Goal: Information Seeking & Learning: Understand process/instructions

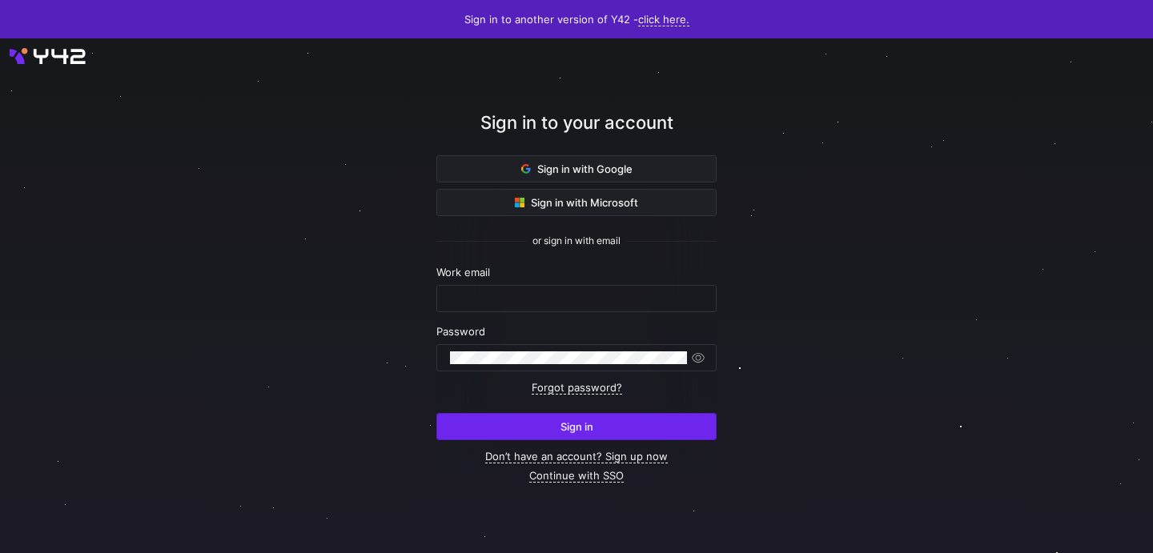
type input "[EMAIL_ADDRESS][DOMAIN_NAME]"
click at [580, 430] on span "Sign in" at bounding box center [577, 426] width 33 height 13
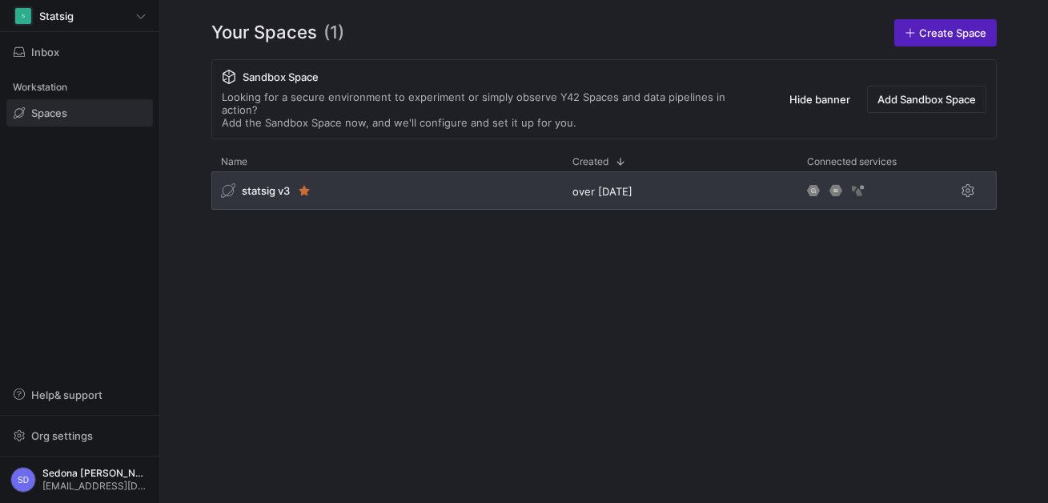
click at [259, 184] on span "statsig v3" at bounding box center [266, 190] width 48 height 13
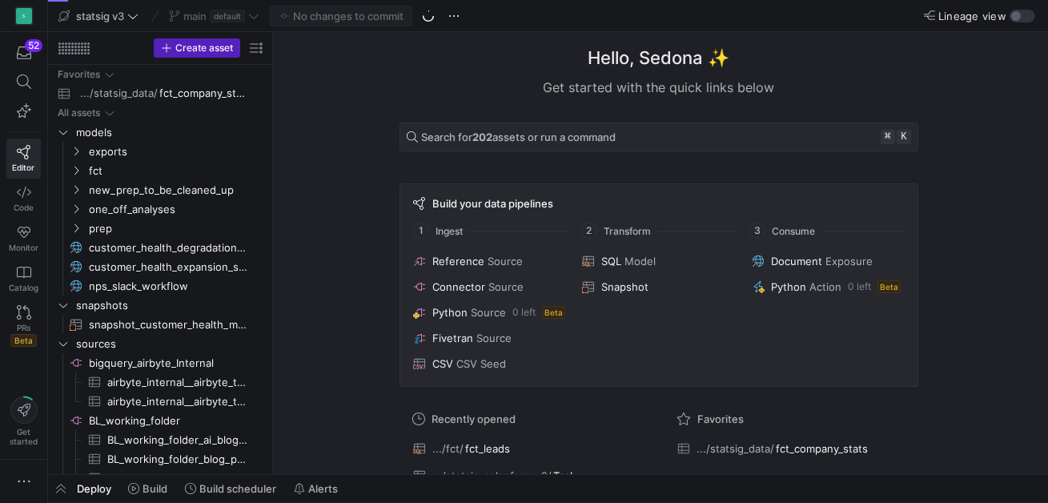
click at [434, 17] on icon at bounding box center [428, 15] width 14 height 14
click at [996, 89] on span "Pull" at bounding box center [1003, 91] width 18 height 13
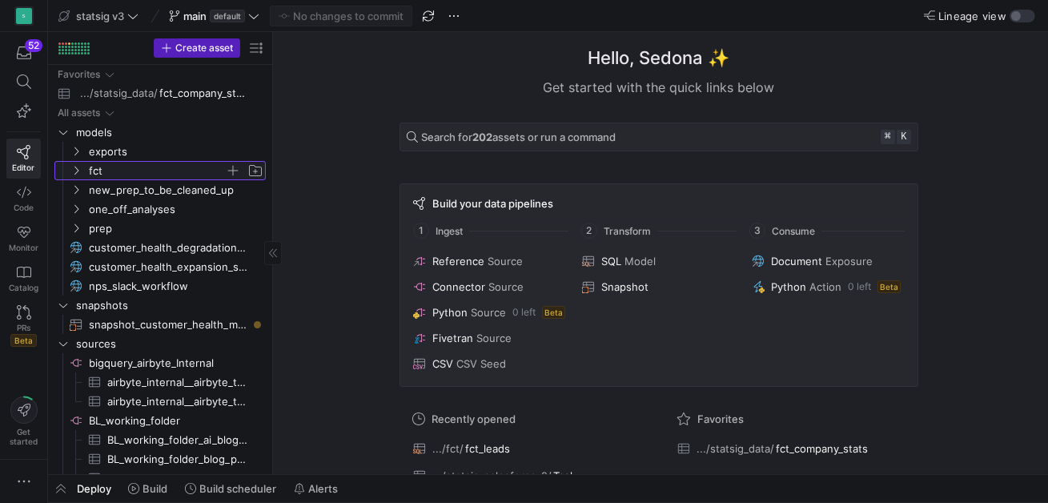
click at [106, 167] on span "fct" at bounding box center [157, 171] width 136 height 18
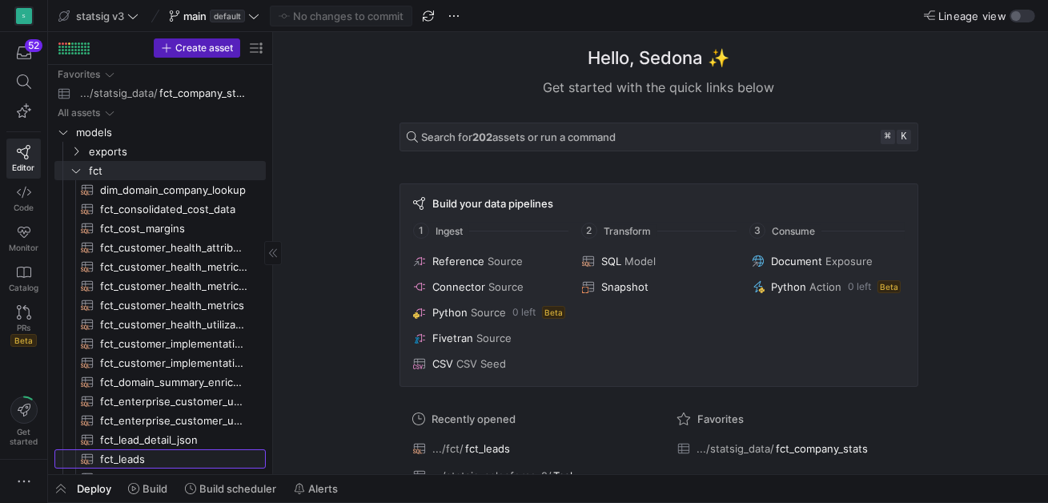
click at [139, 461] on span "fct_leads​​​​​​​​​​" at bounding box center [173, 459] width 147 height 18
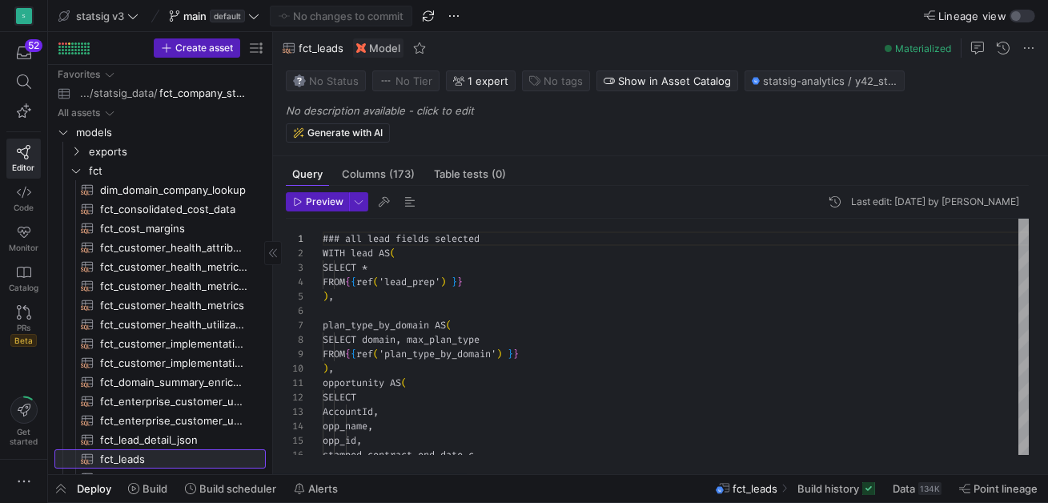
scroll to position [144, 0]
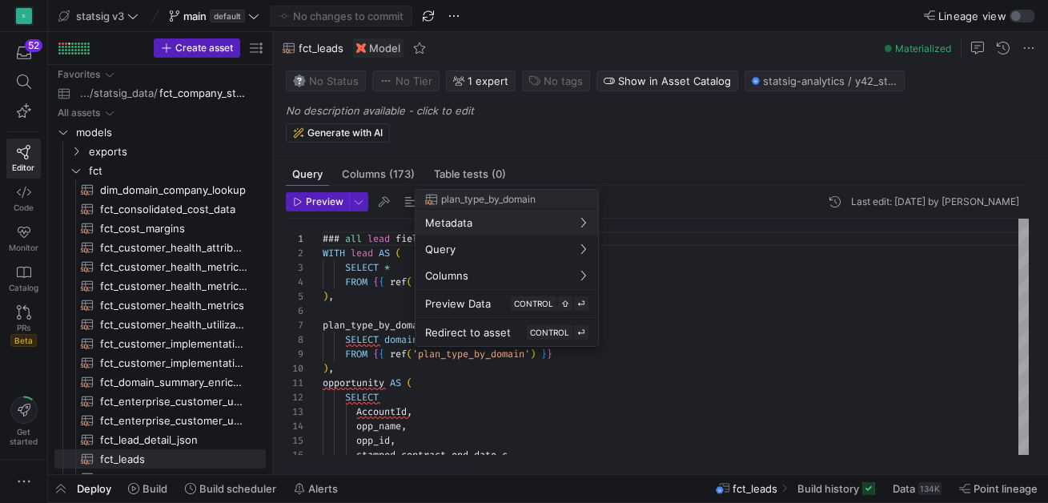
click at [636, 394] on div at bounding box center [524, 251] width 1048 height 503
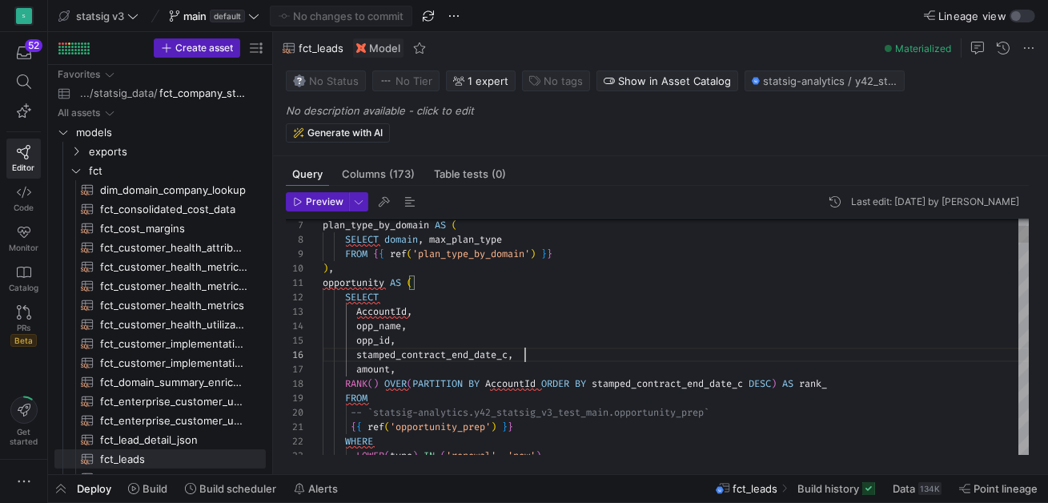
scroll to position [72, 201]
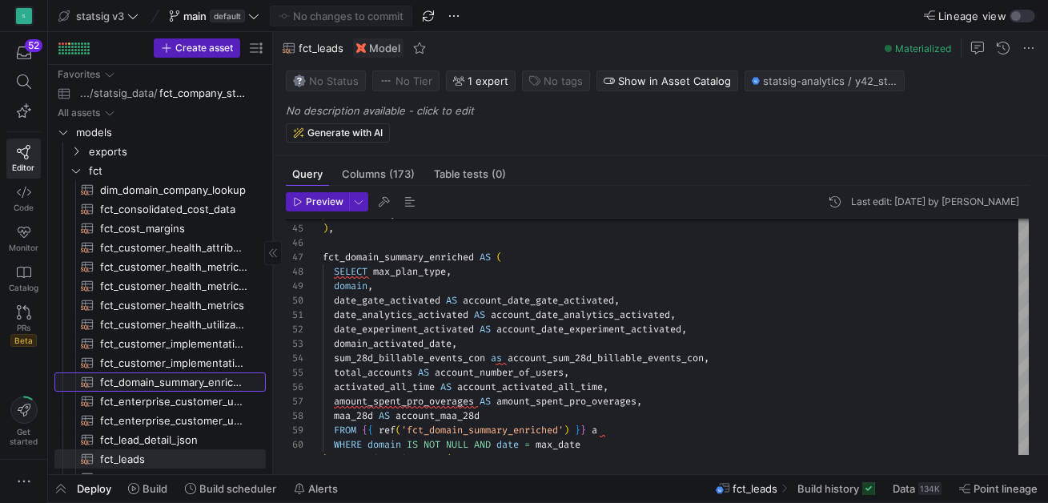
click at [139, 384] on span "fct_domain_summary_enriched​​​​​​​​​​" at bounding box center [173, 382] width 147 height 18
click at [139, 385] on span "fct_domain_summary_enriched​​​​​​​​​​" at bounding box center [173, 382] width 147 height 18
type textarea "{{ config(materialized='table') }} with fct_company_stats as ( select * from {{…"
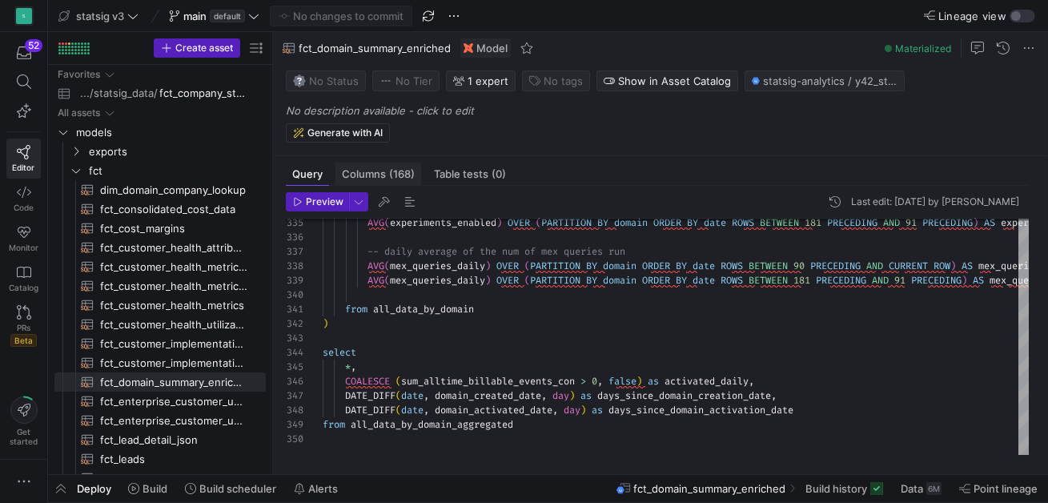
click at [377, 169] on span "Columns (168)" at bounding box center [378, 174] width 73 height 10
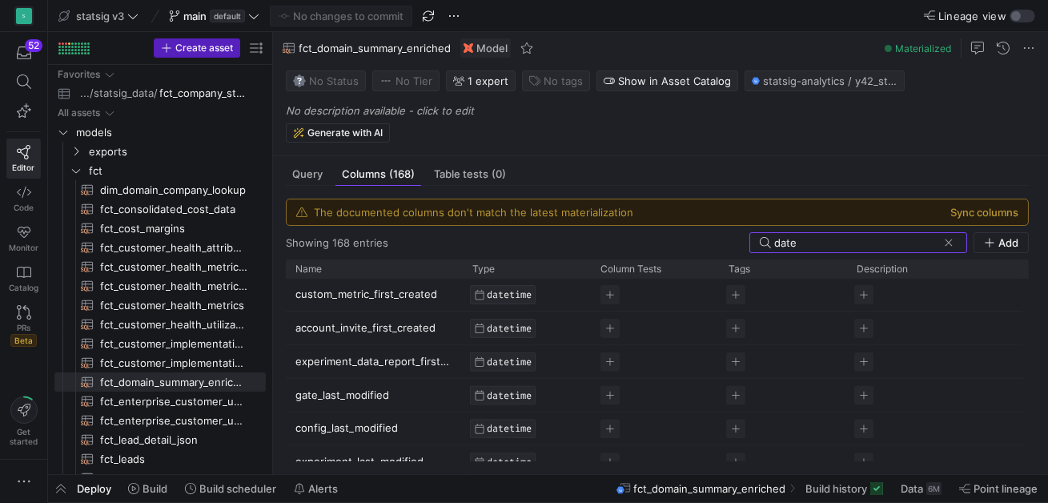
scroll to position [202, 0]
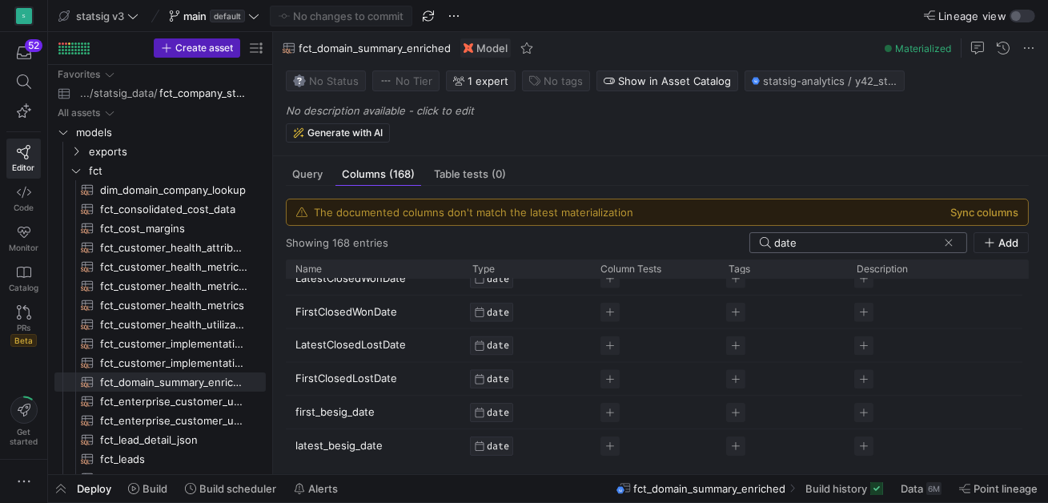
click at [813, 246] on input "date" at bounding box center [855, 242] width 163 height 13
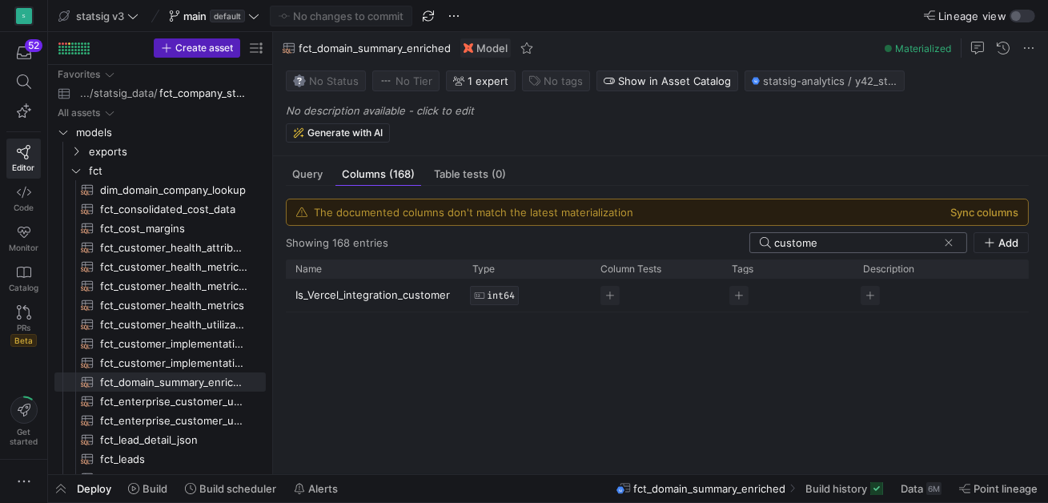
type input "customer"
click at [811, 242] on input "customer" at bounding box center [855, 242] width 163 height 13
click at [812, 242] on input "customer" at bounding box center [855, 242] width 163 height 13
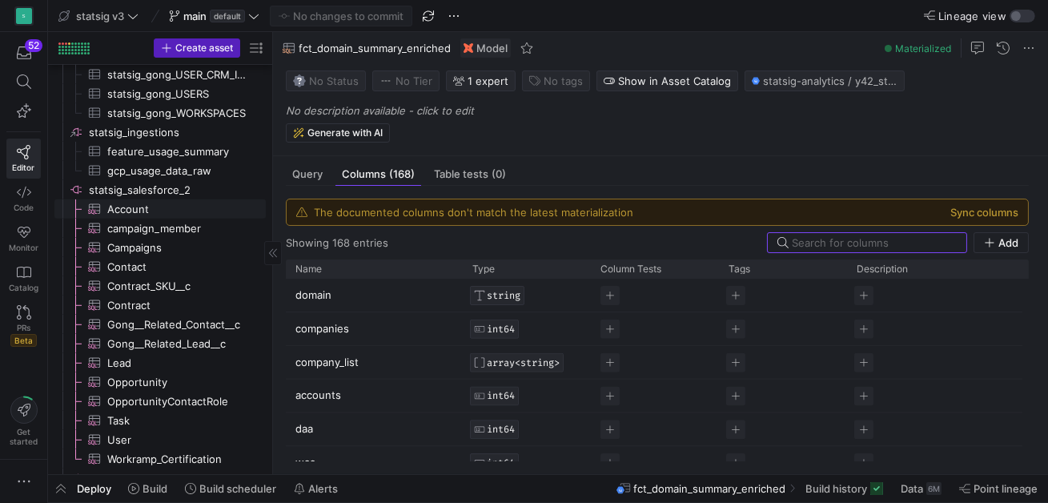
click at [139, 207] on span "Account​​​​​​​​​" at bounding box center [177, 209] width 140 height 18
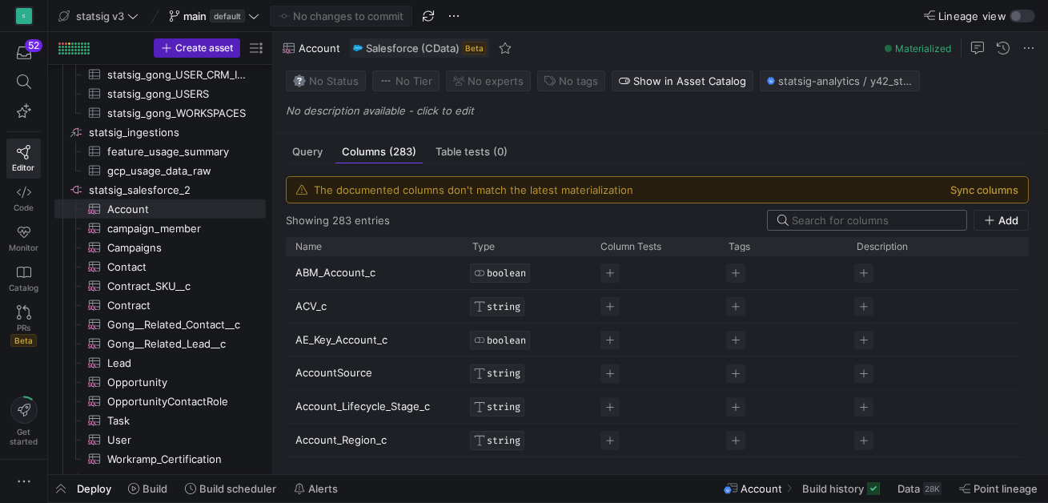
click at [854, 223] on input at bounding box center [874, 220] width 165 height 13
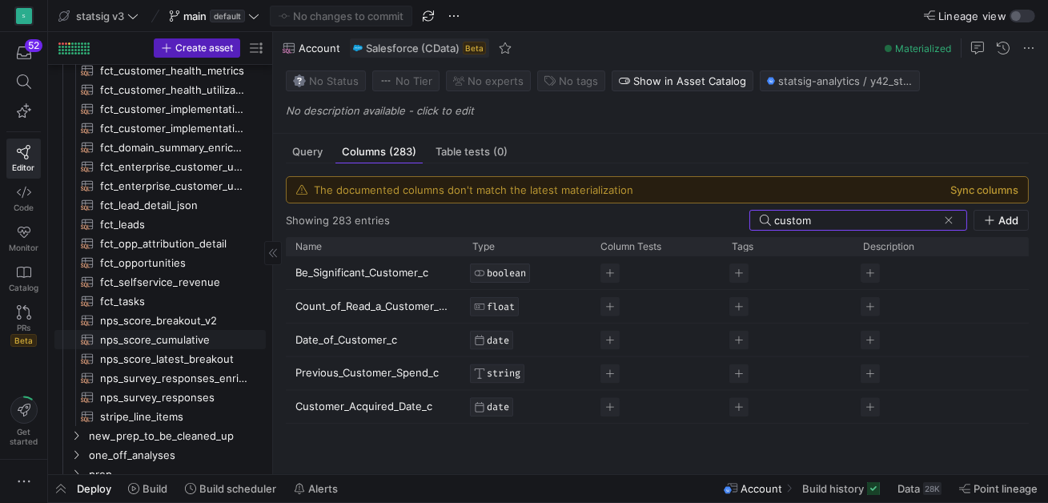
scroll to position [259, 0]
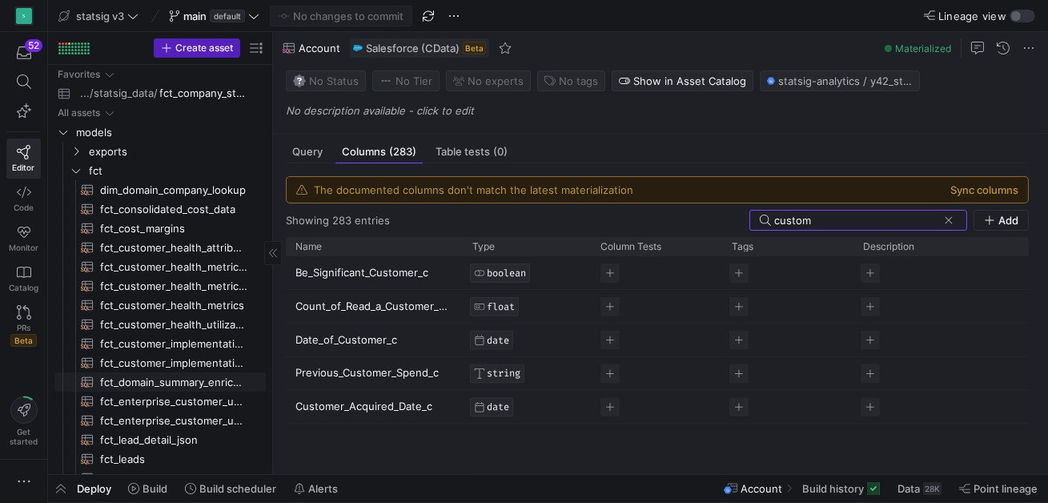
type input "custom"
click at [140, 376] on span "fct_domain_summary_enriched​​​​​​​​​​" at bounding box center [173, 382] width 147 height 18
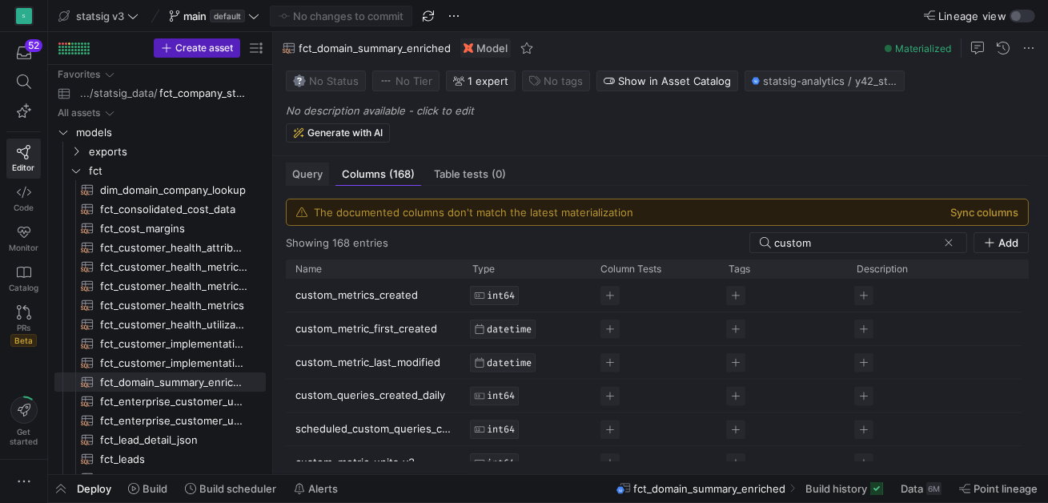
click at [306, 177] on span "Query" at bounding box center [307, 174] width 30 height 10
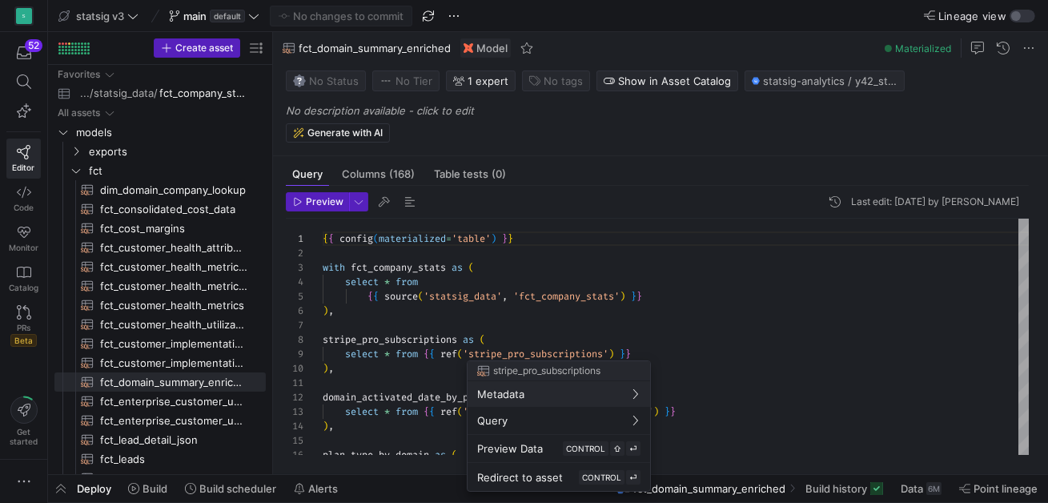
click at [739, 346] on div at bounding box center [524, 251] width 1048 height 503
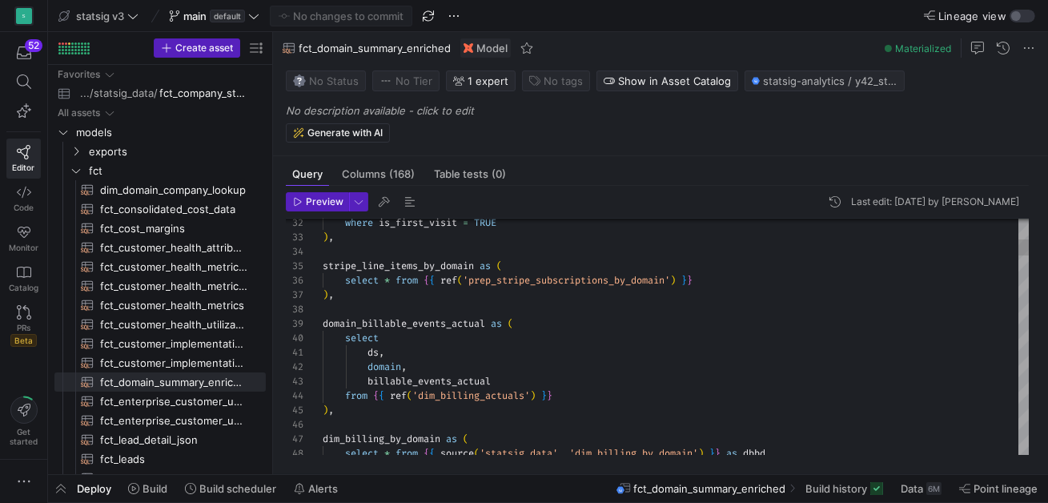
type textarea "ds, domain, billable_events_actual from {{ ref('dim_billing_actuals') }} ), dim…"
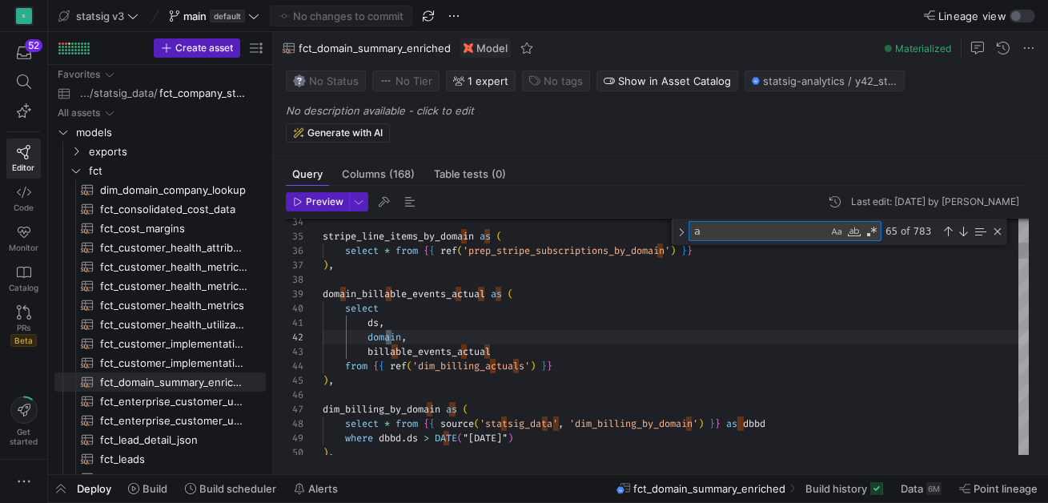
type textarea "ac"
type textarea "partition by `domain` order by `date` asc rows between unbounded preceding and …"
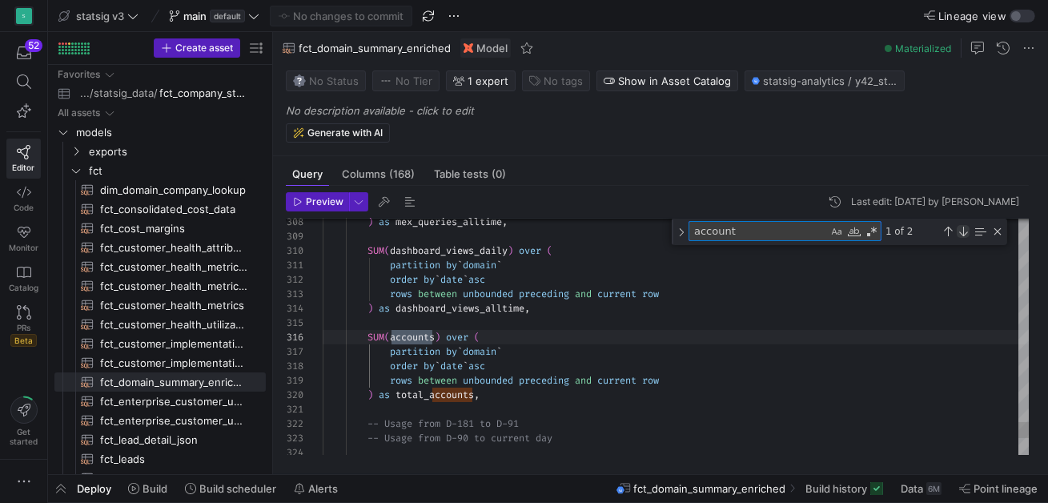
type textarea "account"
click at [964, 229] on div "Next Match (Enter)" at bounding box center [963, 231] width 13 height 13
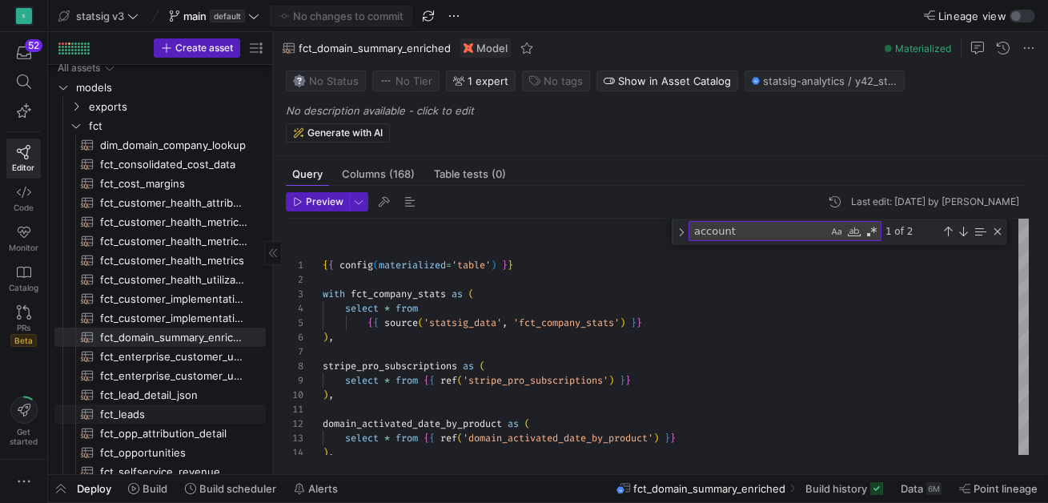
click at [137, 409] on span "fct_leads​​​​​​​​​​" at bounding box center [173, 414] width 147 height 18
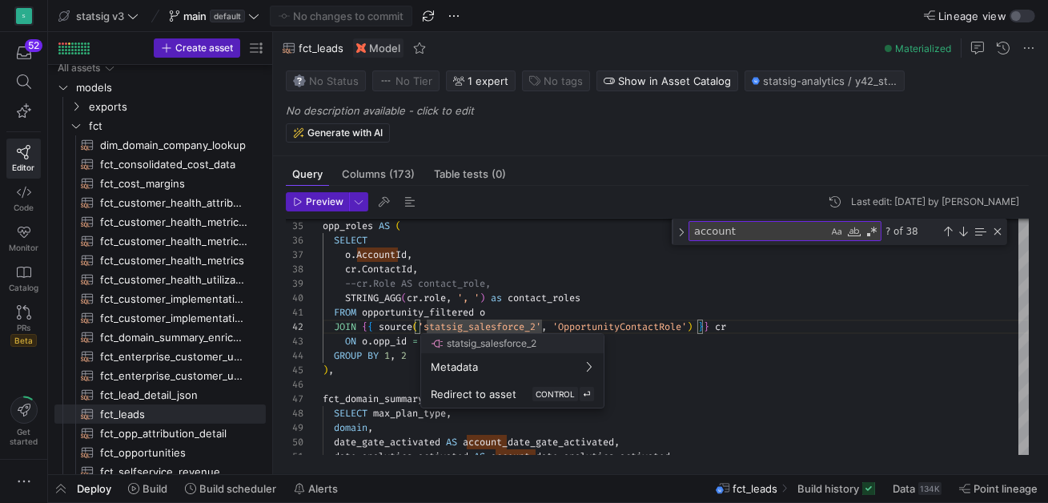
click at [604, 279] on div at bounding box center [524, 251] width 1048 height 503
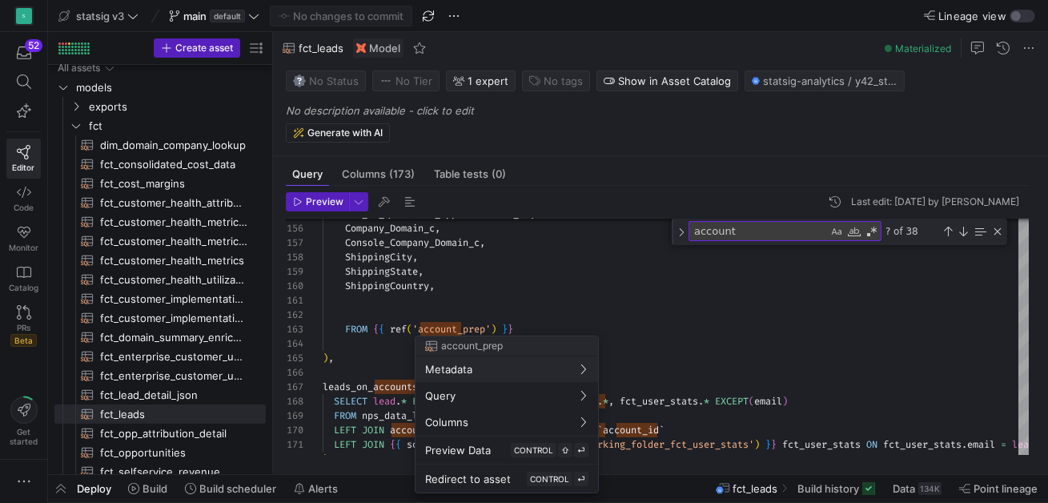
click at [449, 328] on div at bounding box center [524, 251] width 1048 height 503
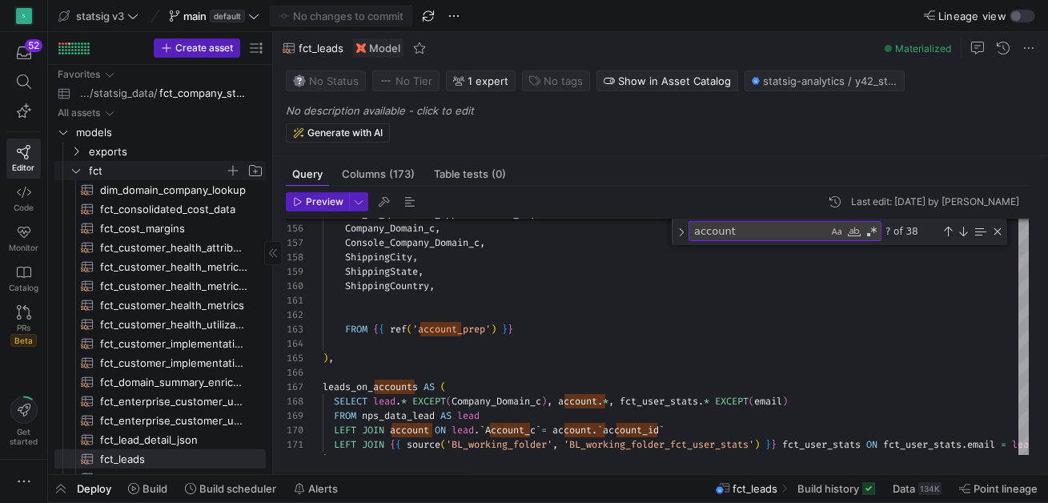
click at [78, 171] on icon "Press SPACE to select this row." at bounding box center [75, 171] width 11 height 10
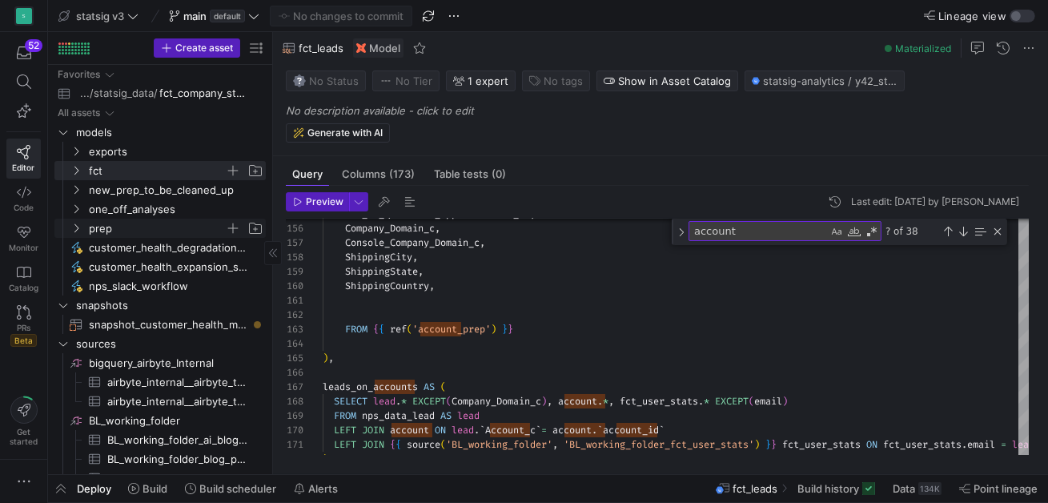
click at [78, 227] on icon "Press SPACE to select this row." at bounding box center [75, 228] width 11 height 10
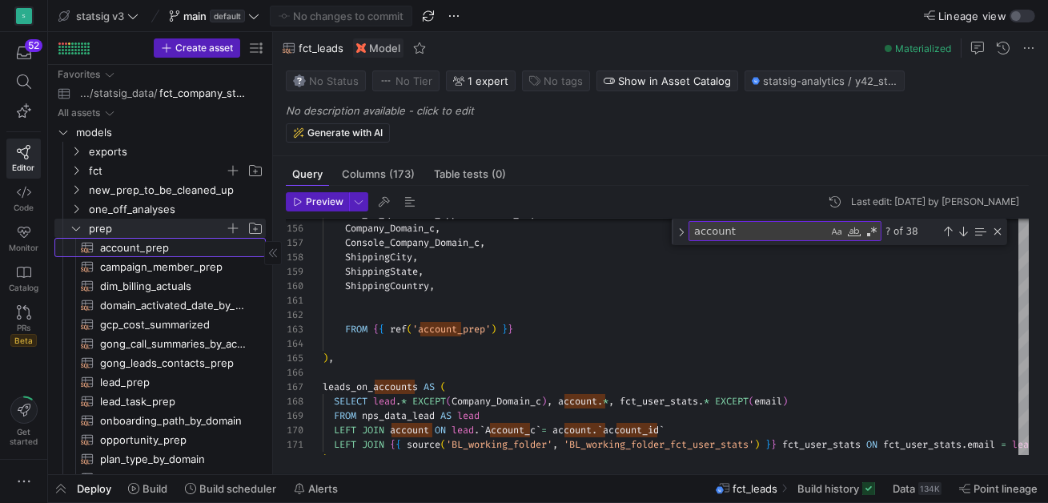
click at [116, 246] on span "account_prep​​​​​​​​​​" at bounding box center [173, 248] width 147 height 18
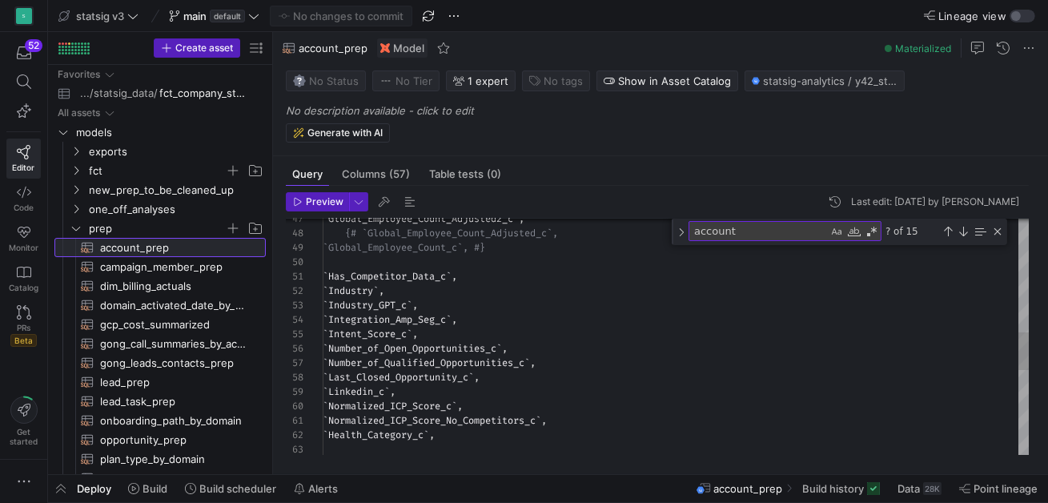
scroll to position [144, 0]
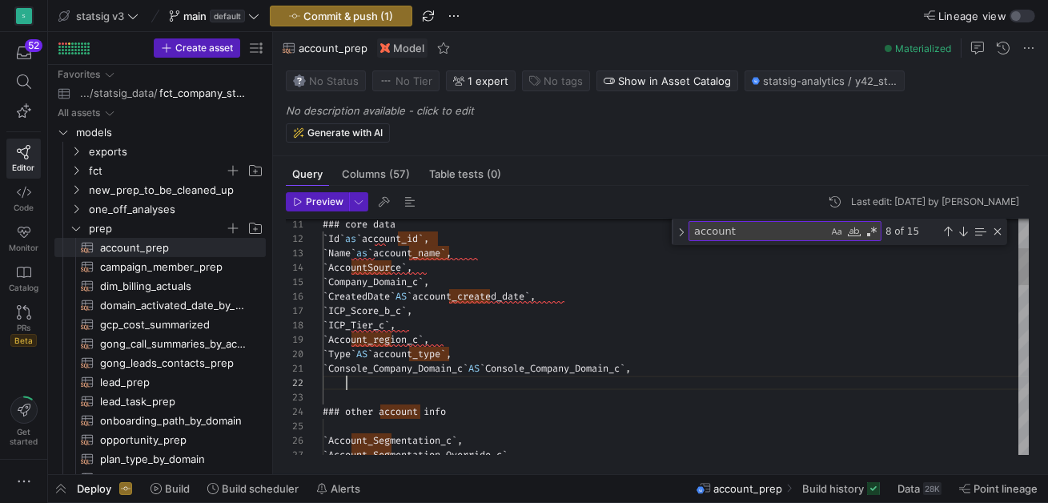
scroll to position [14, 28]
type textarea "`Console_Company_Domain_c` AS `Console_Company_Domain_c`, ` ### other account i…"
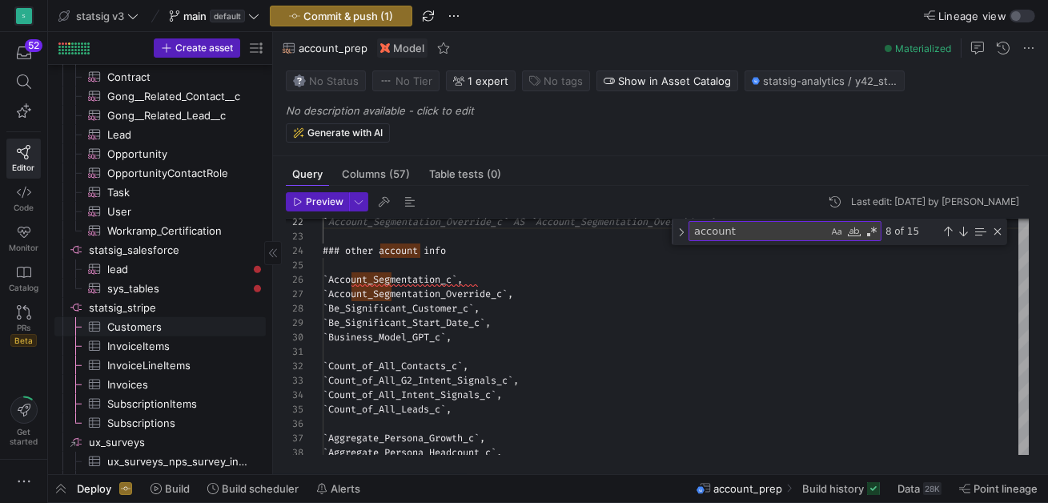
scroll to position [2391, 0]
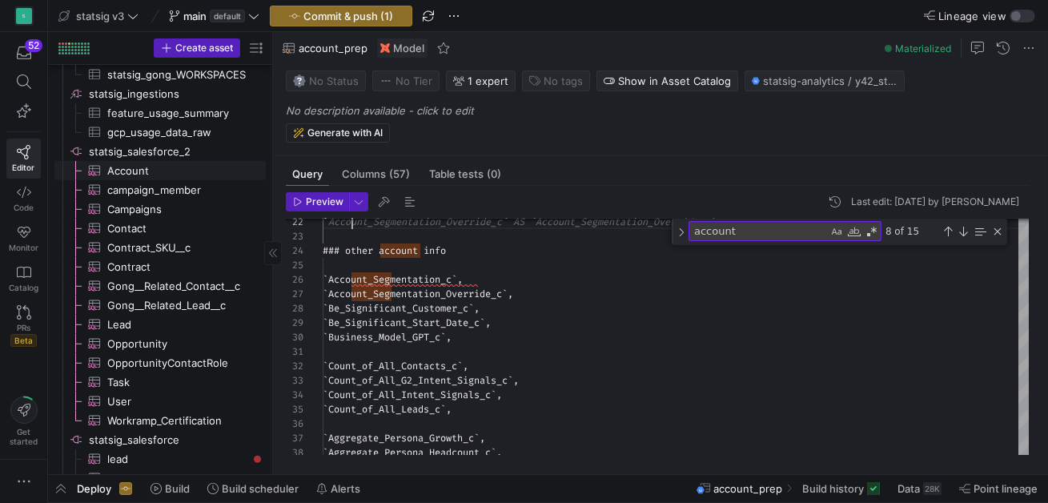
click at [139, 175] on span "Account​​​​​​​​​" at bounding box center [177, 171] width 140 height 18
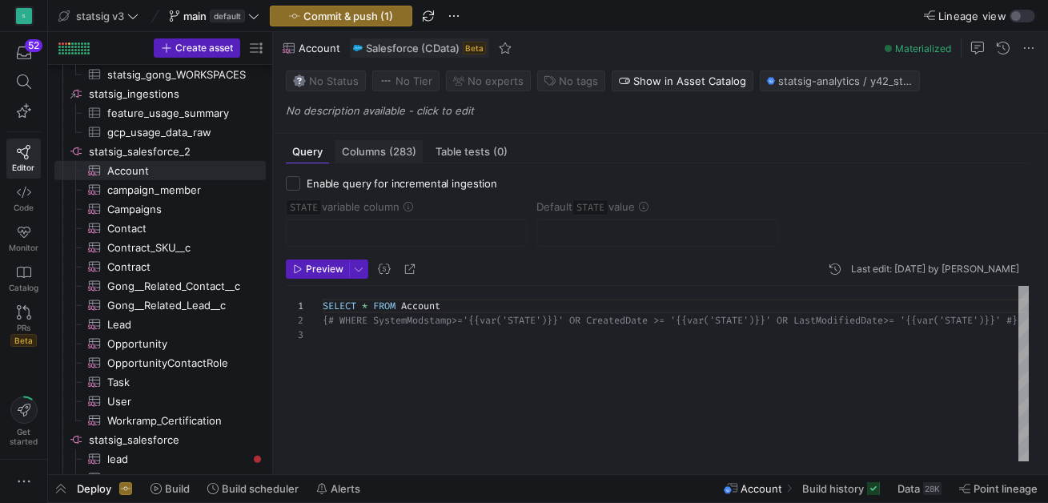
click at [358, 147] on span "Columns (283)" at bounding box center [379, 152] width 74 height 10
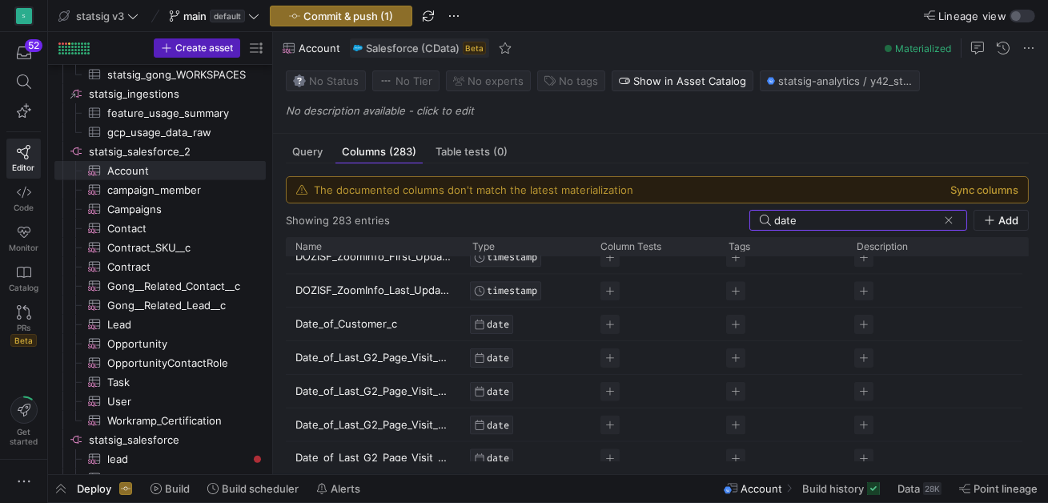
type input "date"
drag, startPoint x: 417, startPoint y: 324, endPoint x: 308, endPoint y: 321, distance: 109.0
click at [308, 321] on p "Date_of_Customer_c" at bounding box center [375, 323] width 158 height 31
click at [308, 321] on input "Date_of_Customer_c" at bounding box center [367, 323] width 142 height 30
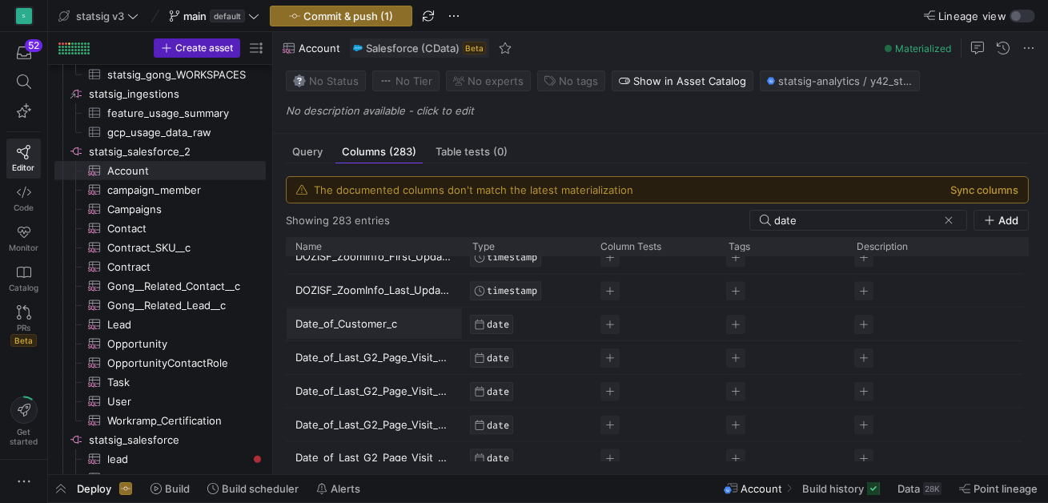
click at [308, 321] on input "Date_of_Customer_c" at bounding box center [367, 323] width 142 height 30
